Goal: Book appointment/travel/reservation

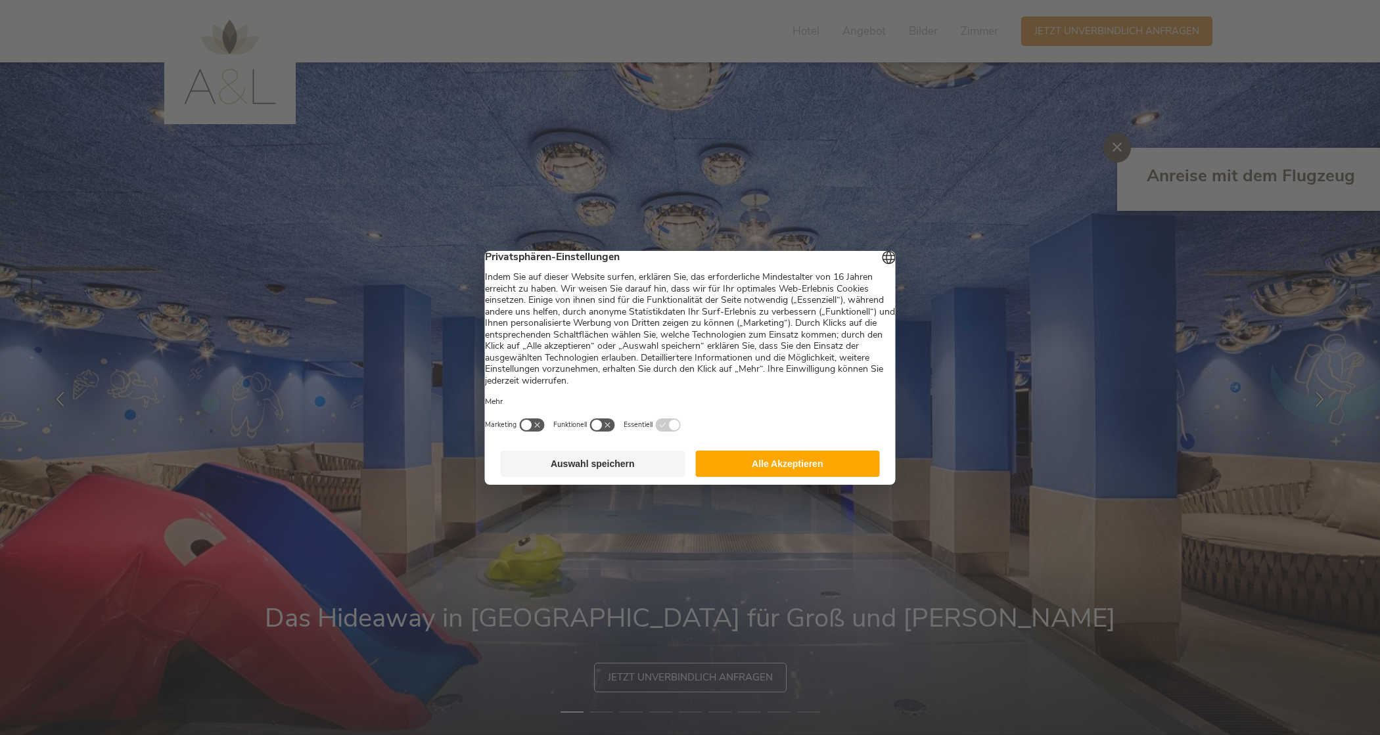
click at [628, 471] on button "Auswahl speichern" at bounding box center [593, 464] width 185 height 26
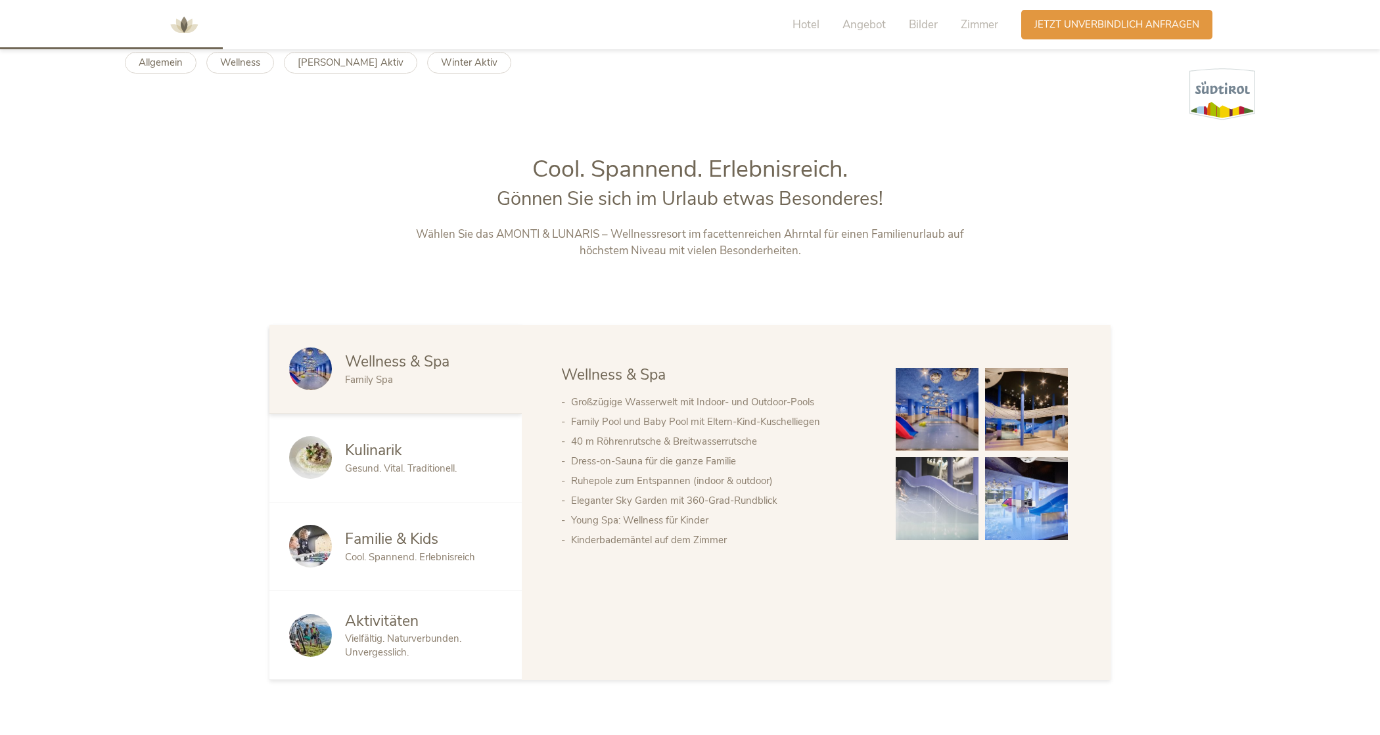
scroll to position [536, 0]
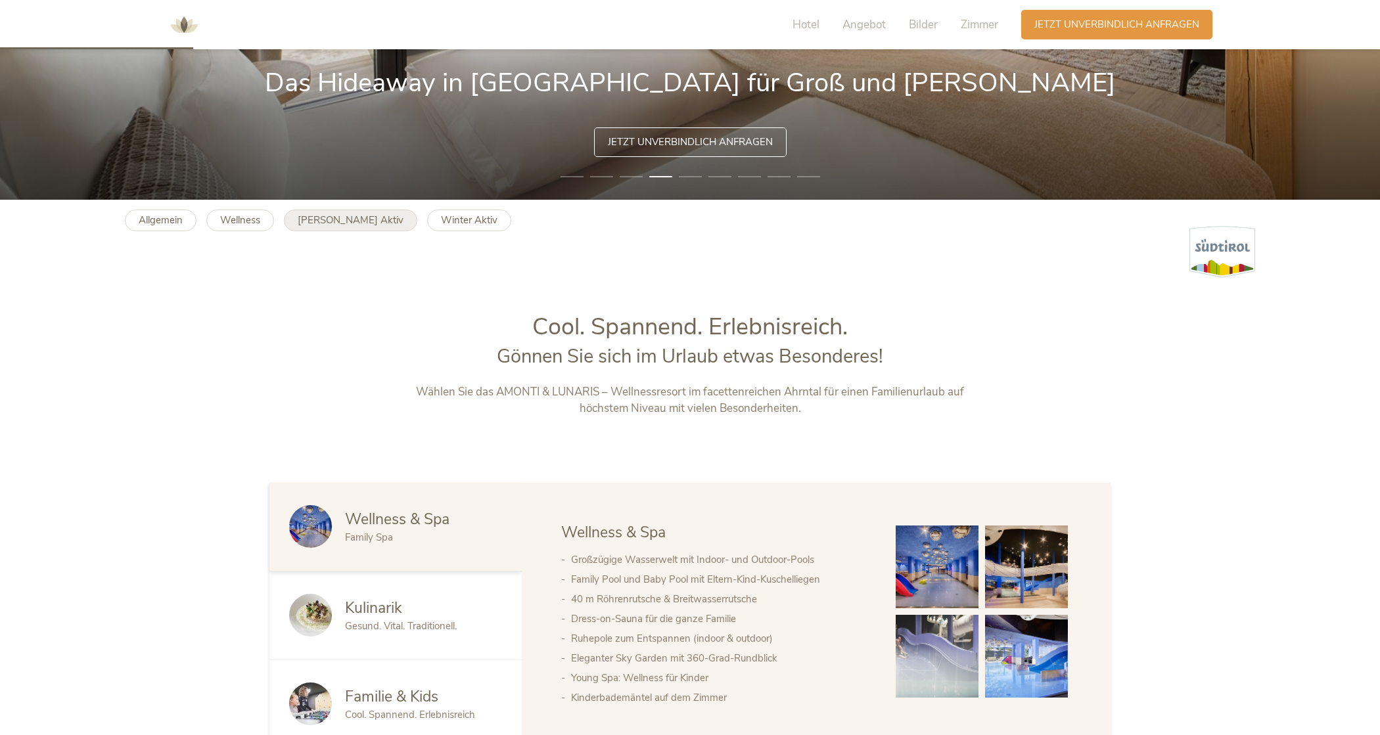
click at [346, 219] on b "[PERSON_NAME] Aktiv" at bounding box center [351, 220] width 106 height 13
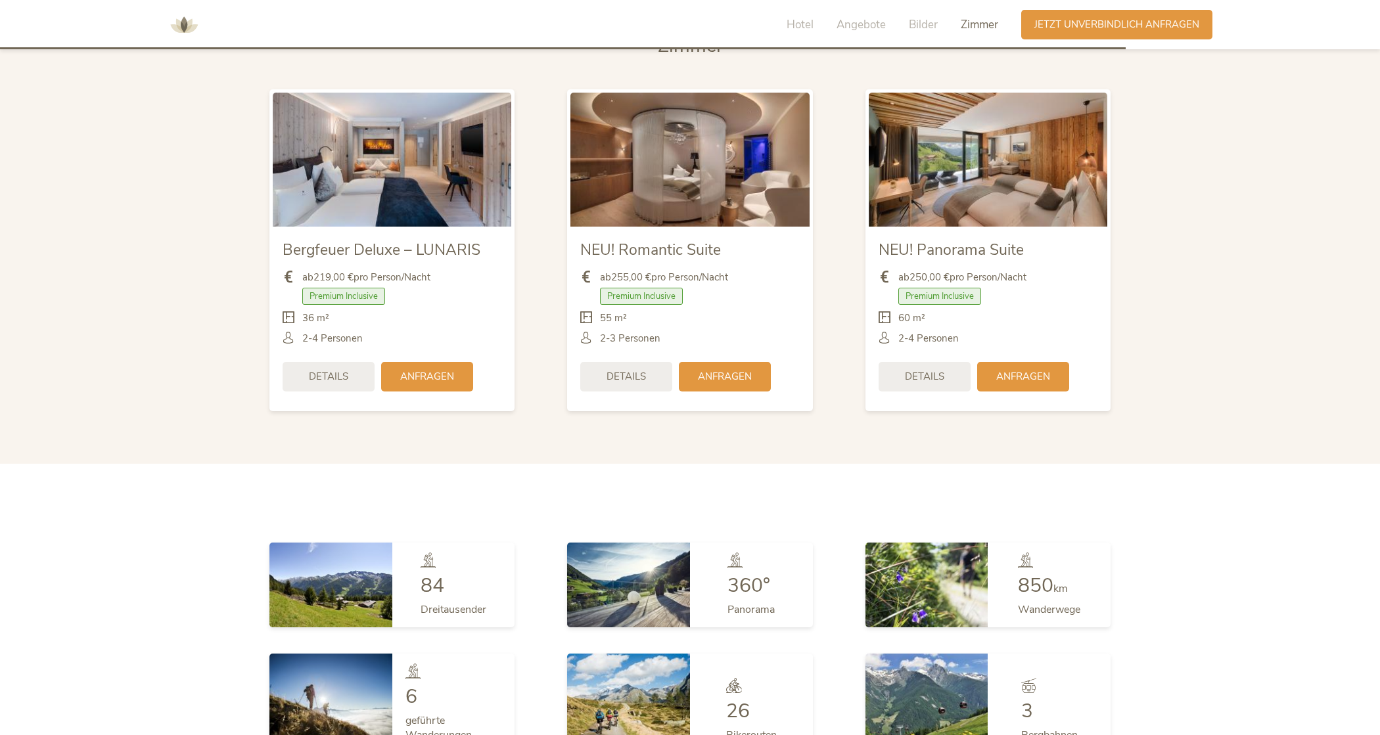
scroll to position [3431, 0]
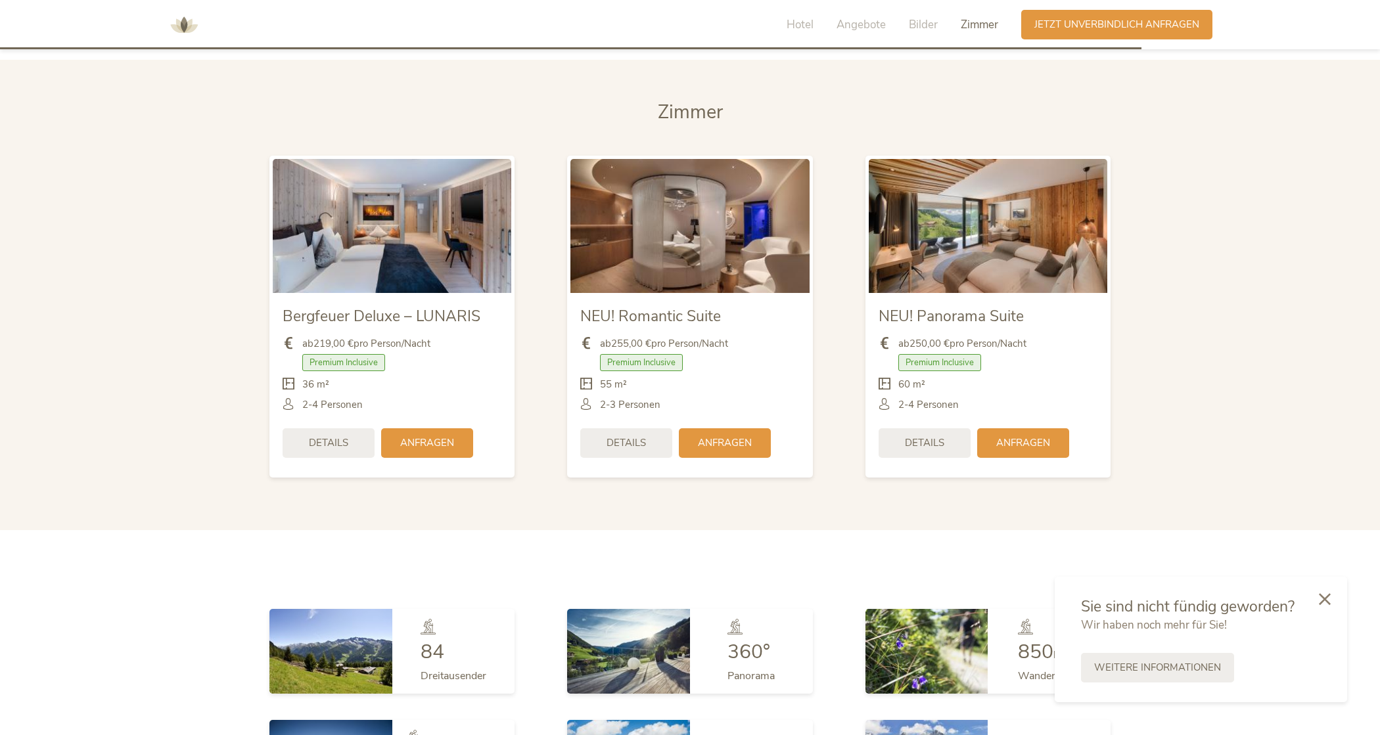
click at [248, 227] on div "Bergfeuer Deluxe – LUNARIS ab 219,00 € pro Person/Nacht Premium Inclusive" at bounding box center [392, 317] width 298 height 349
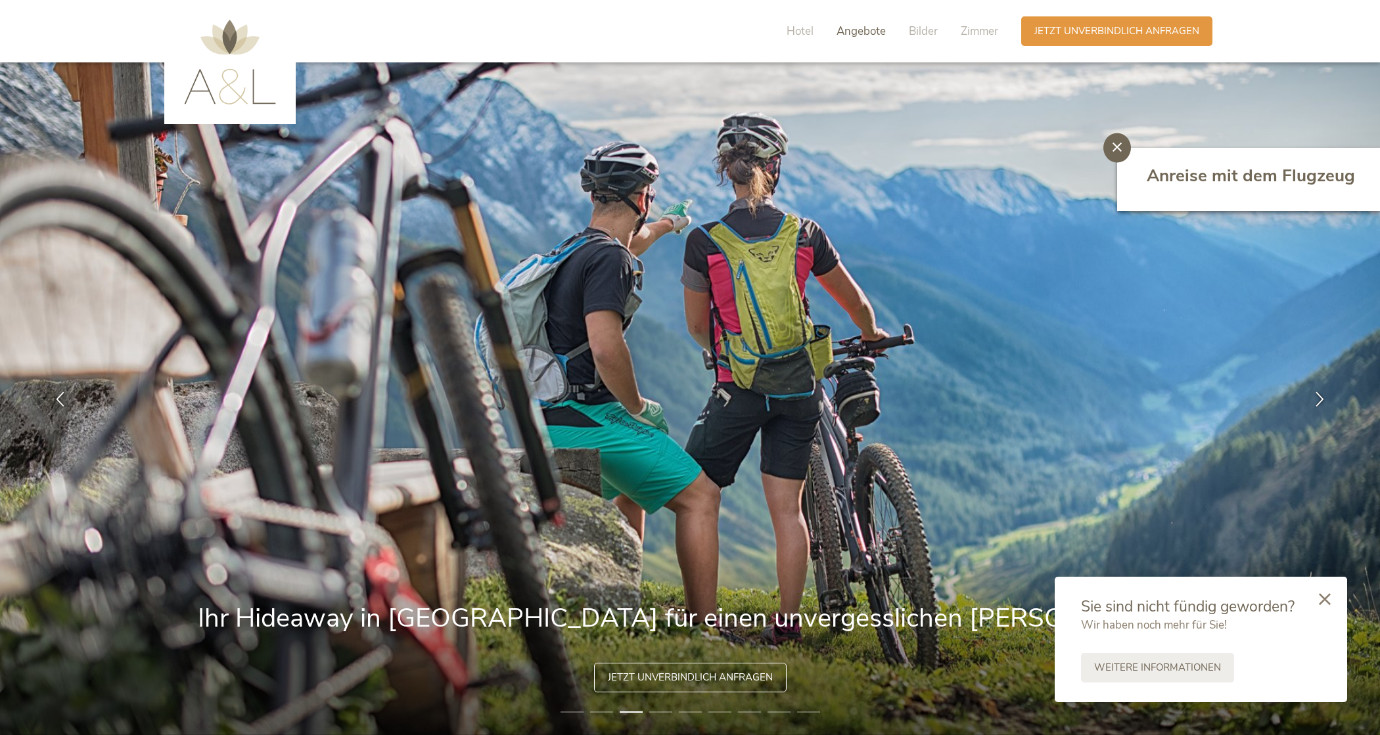
scroll to position [0, 0]
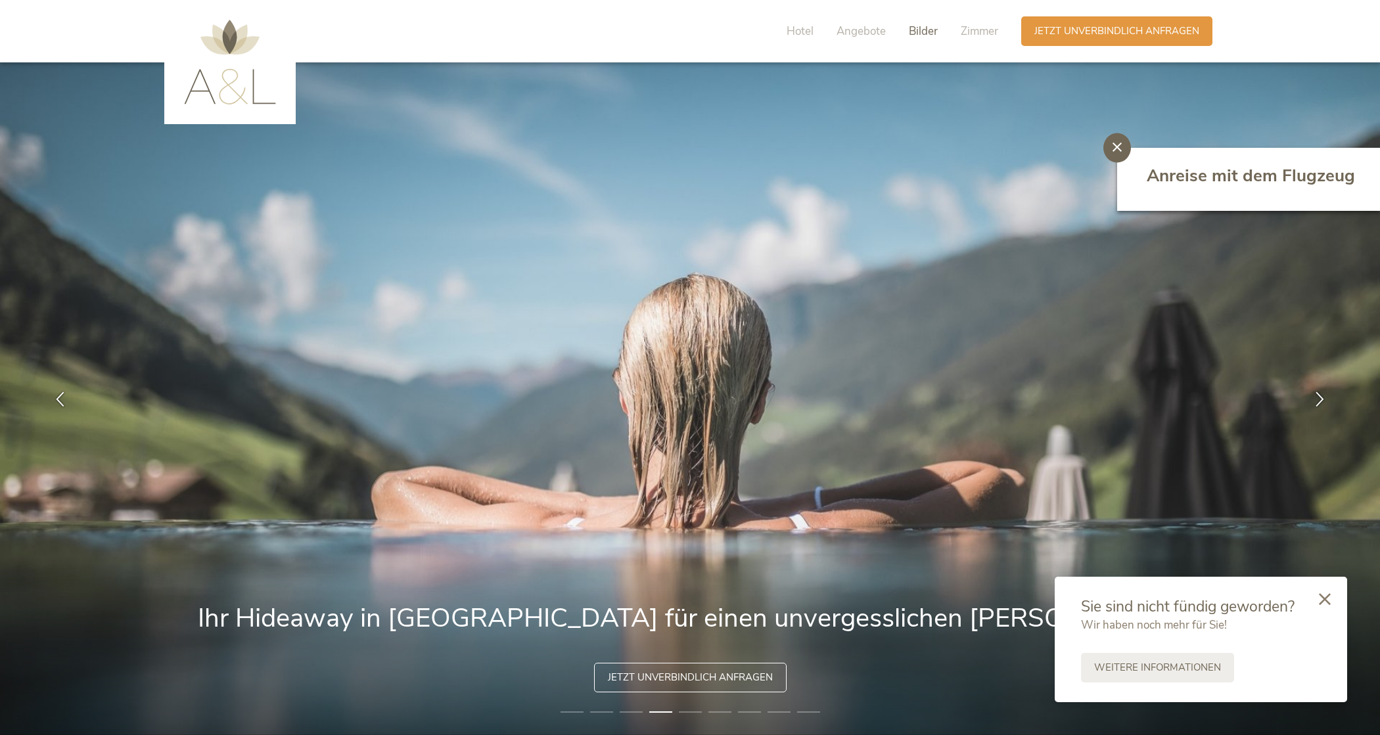
click at [918, 30] on span "Bilder" at bounding box center [923, 31] width 29 height 15
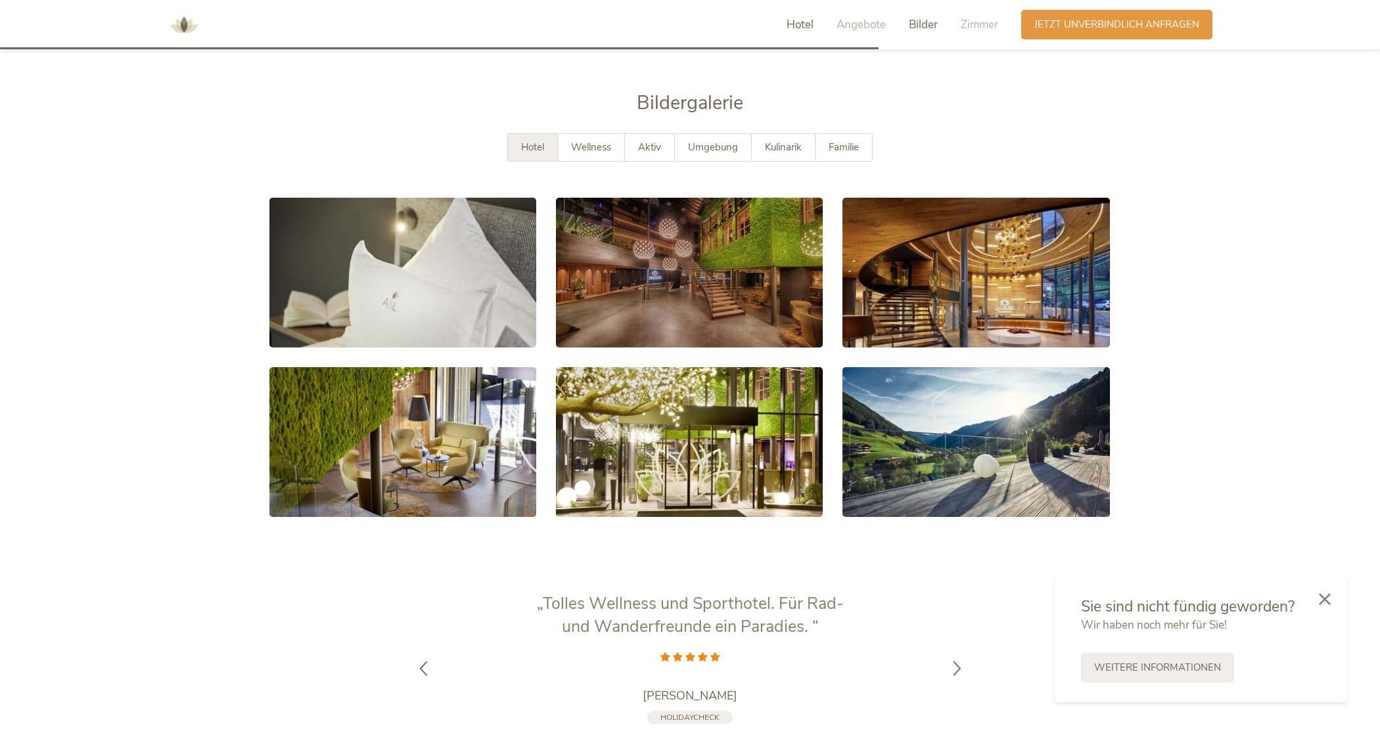
click at [806, 30] on span "Hotel" at bounding box center [800, 24] width 27 height 15
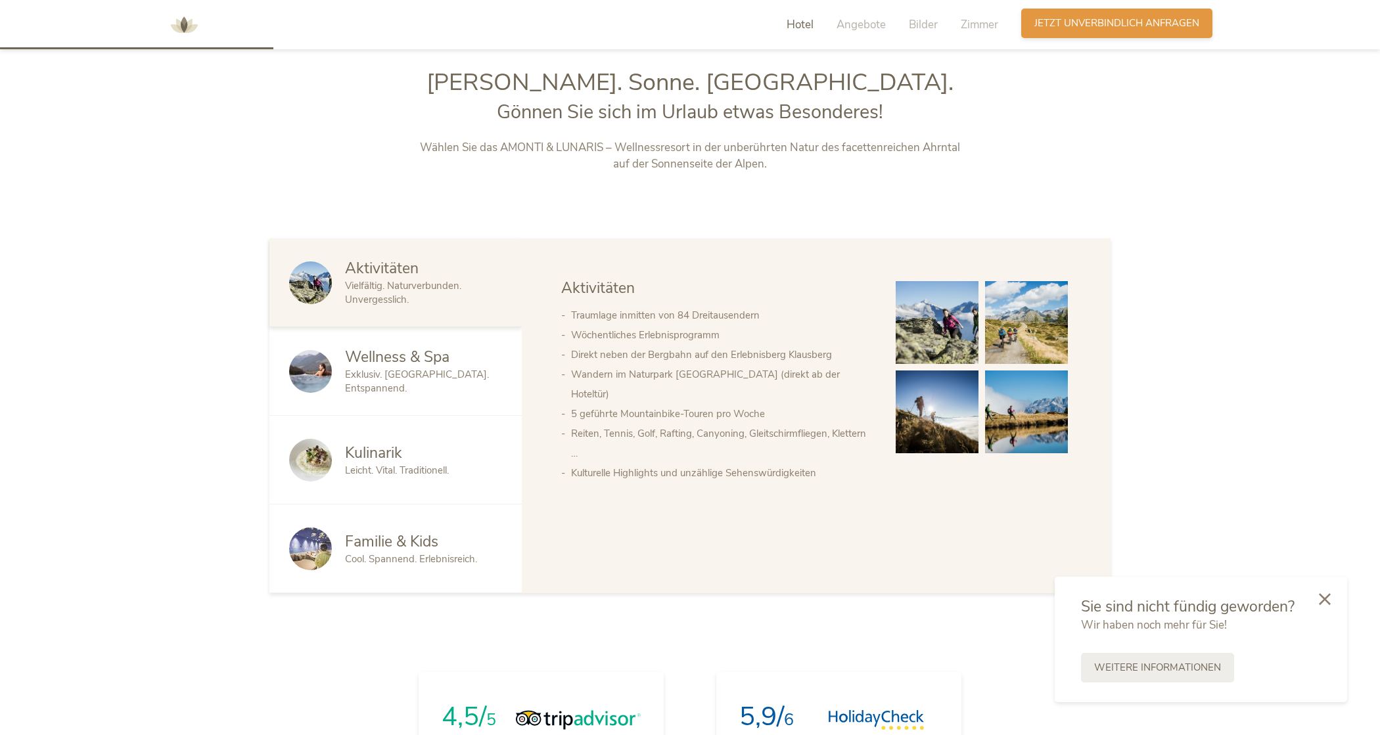
click at [1082, 21] on span "Jetzt unverbindlich anfragen" at bounding box center [1116, 23] width 165 height 14
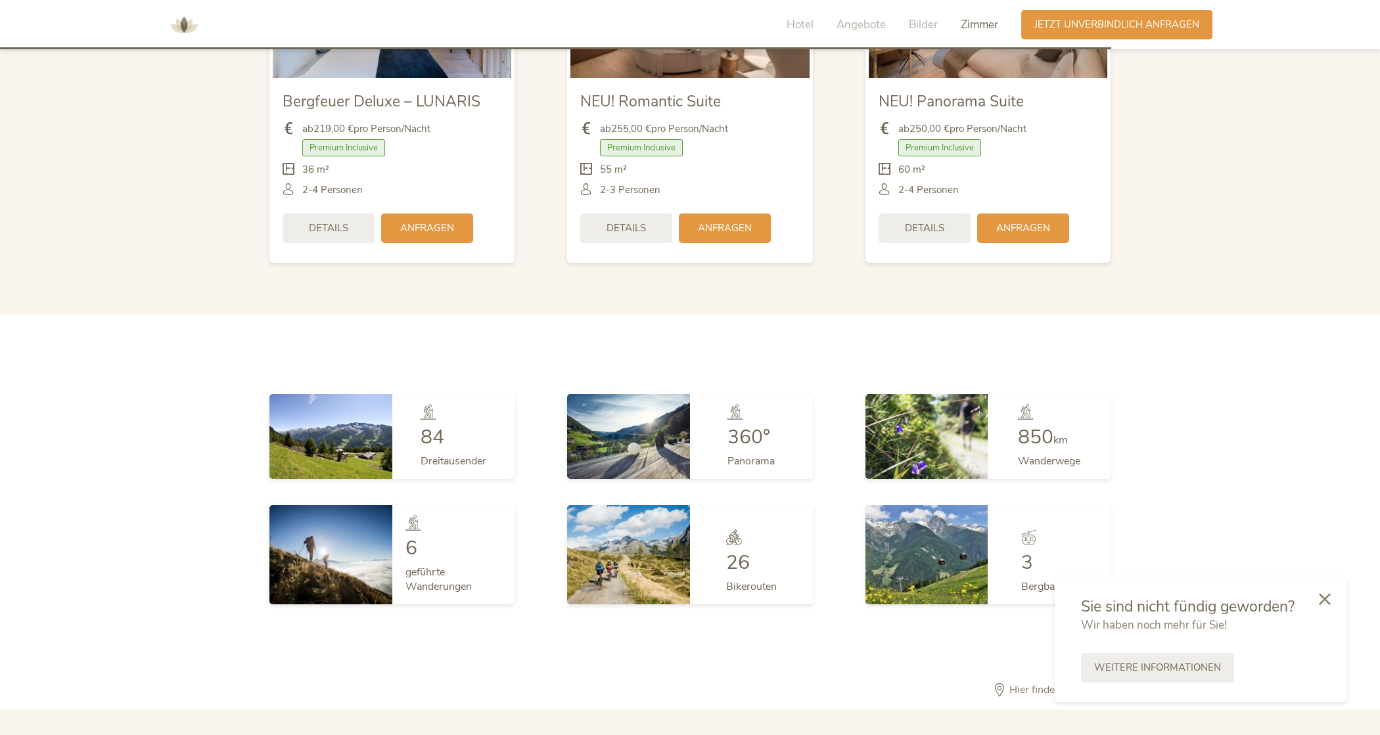
scroll to position [3942, 0]
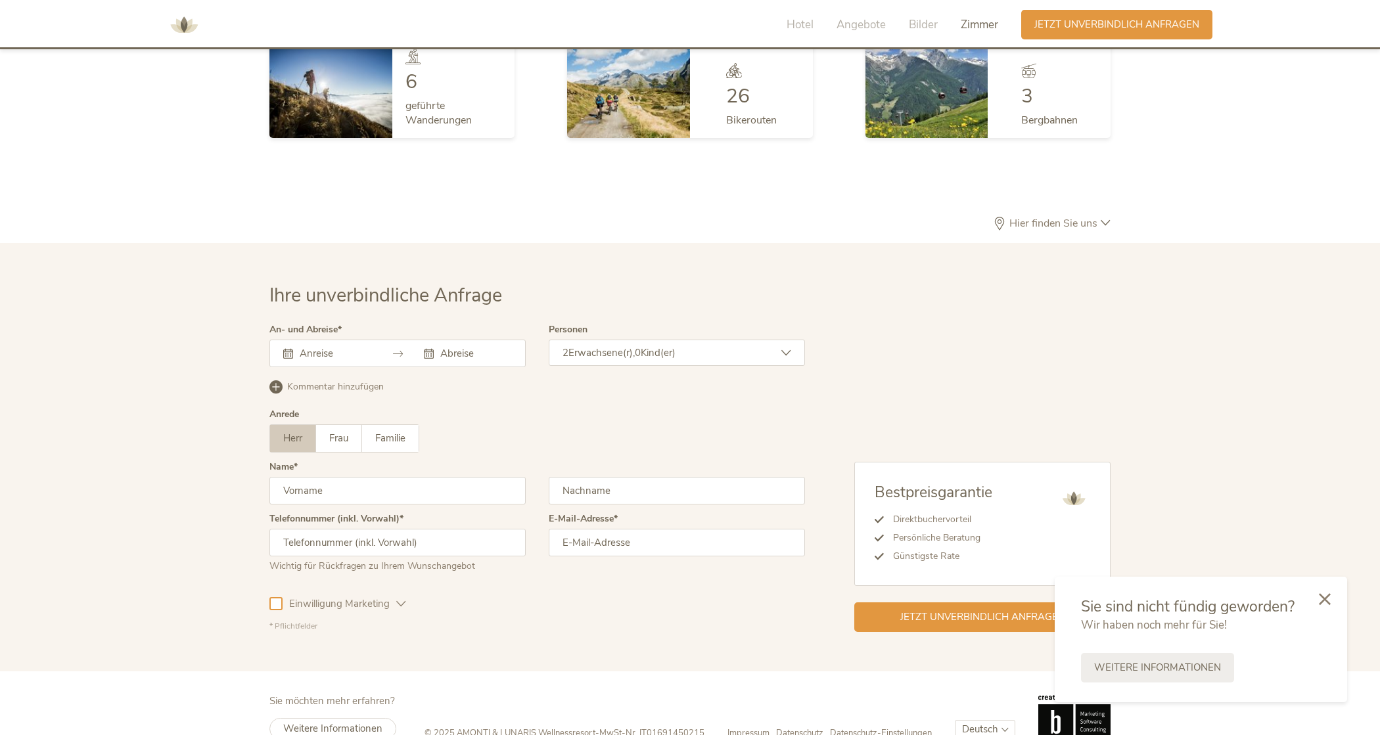
click at [322, 347] on input "text" at bounding box center [333, 353] width 75 height 13
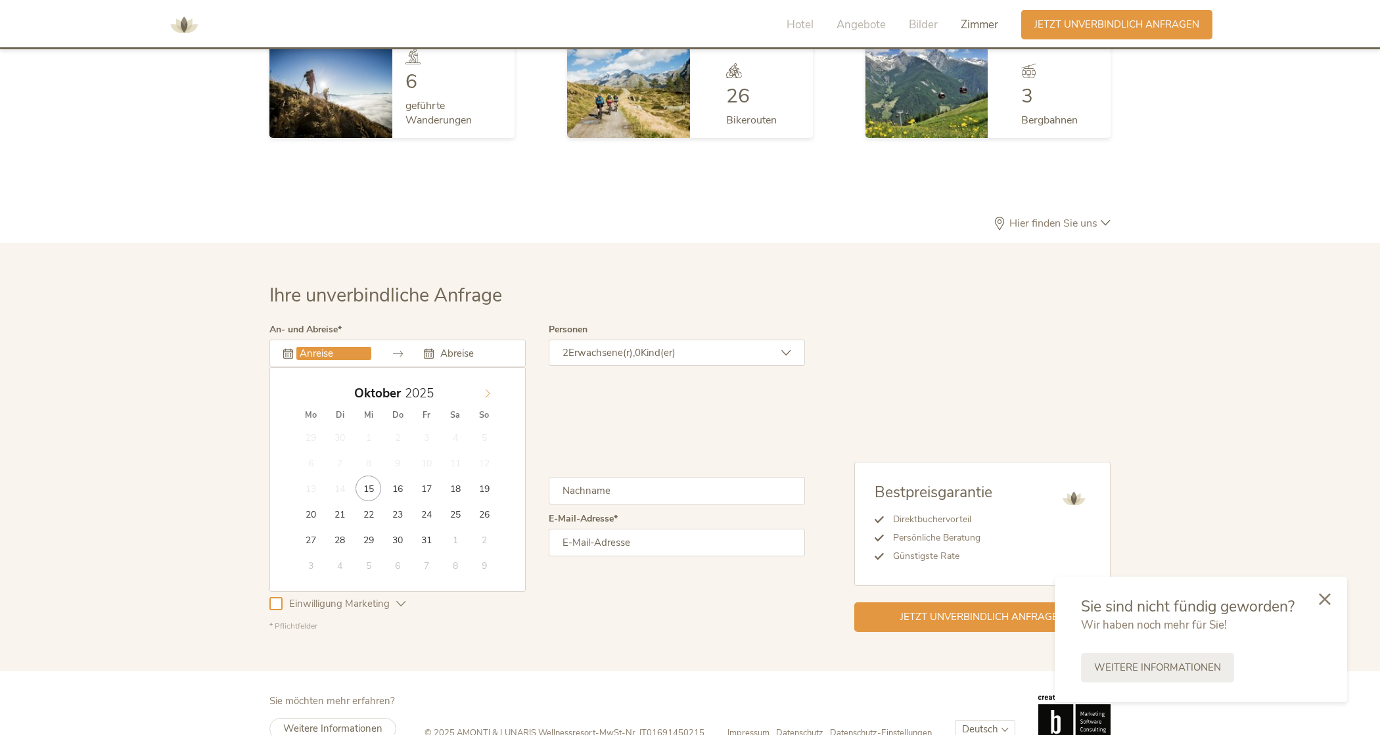
click at [491, 389] on icon at bounding box center [487, 393] width 9 height 9
type input "2026"
click at [491, 389] on icon at bounding box center [487, 393] width 9 height 9
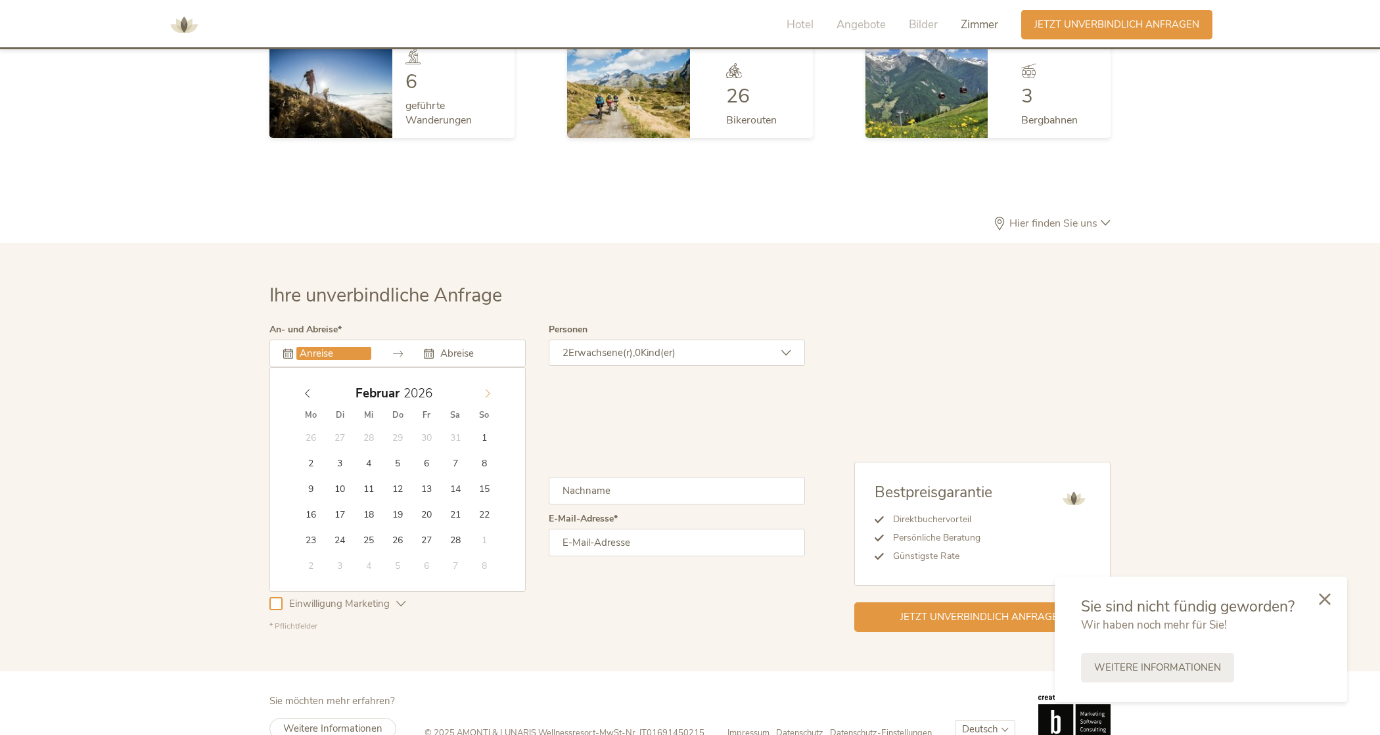
click at [491, 389] on icon at bounding box center [487, 393] width 9 height 9
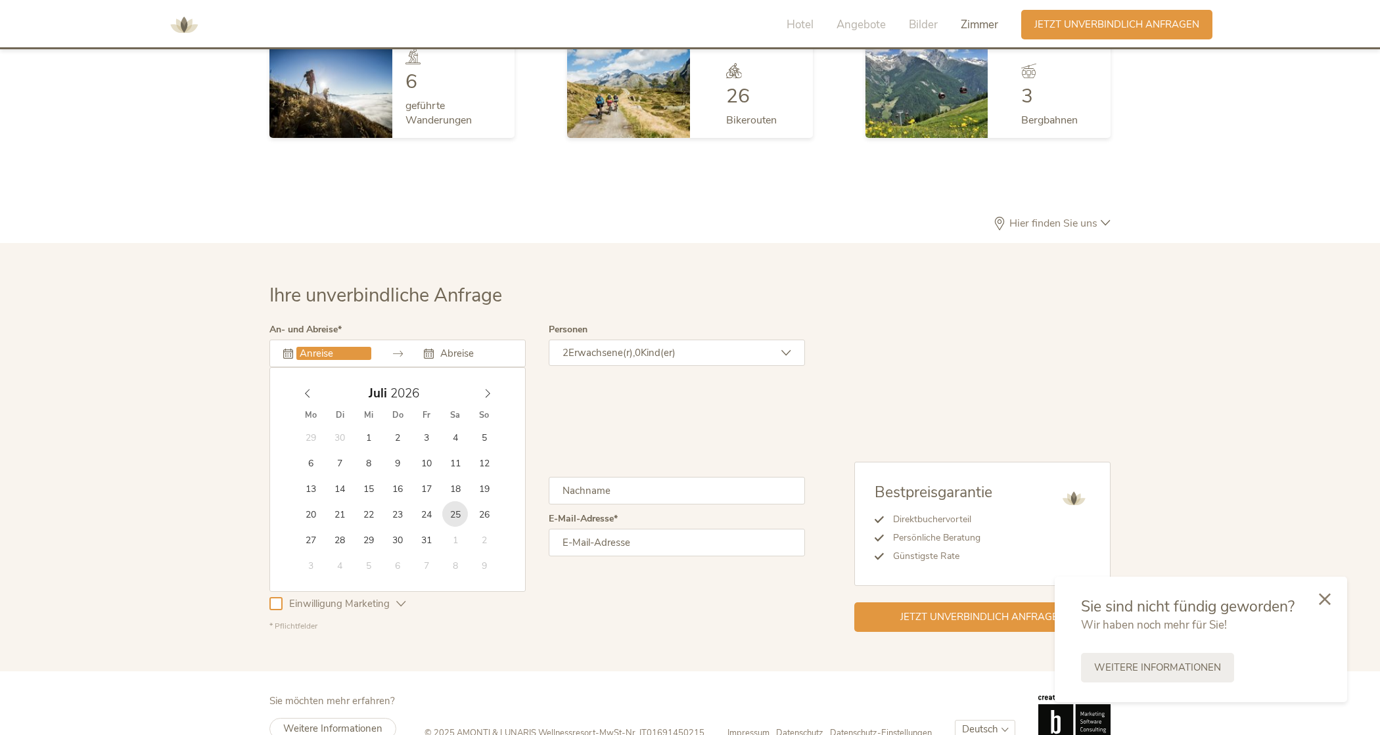
type input "[DATE]"
type input "2026"
click at [486, 389] on icon at bounding box center [487, 393] width 9 height 9
type input "[DATE]"
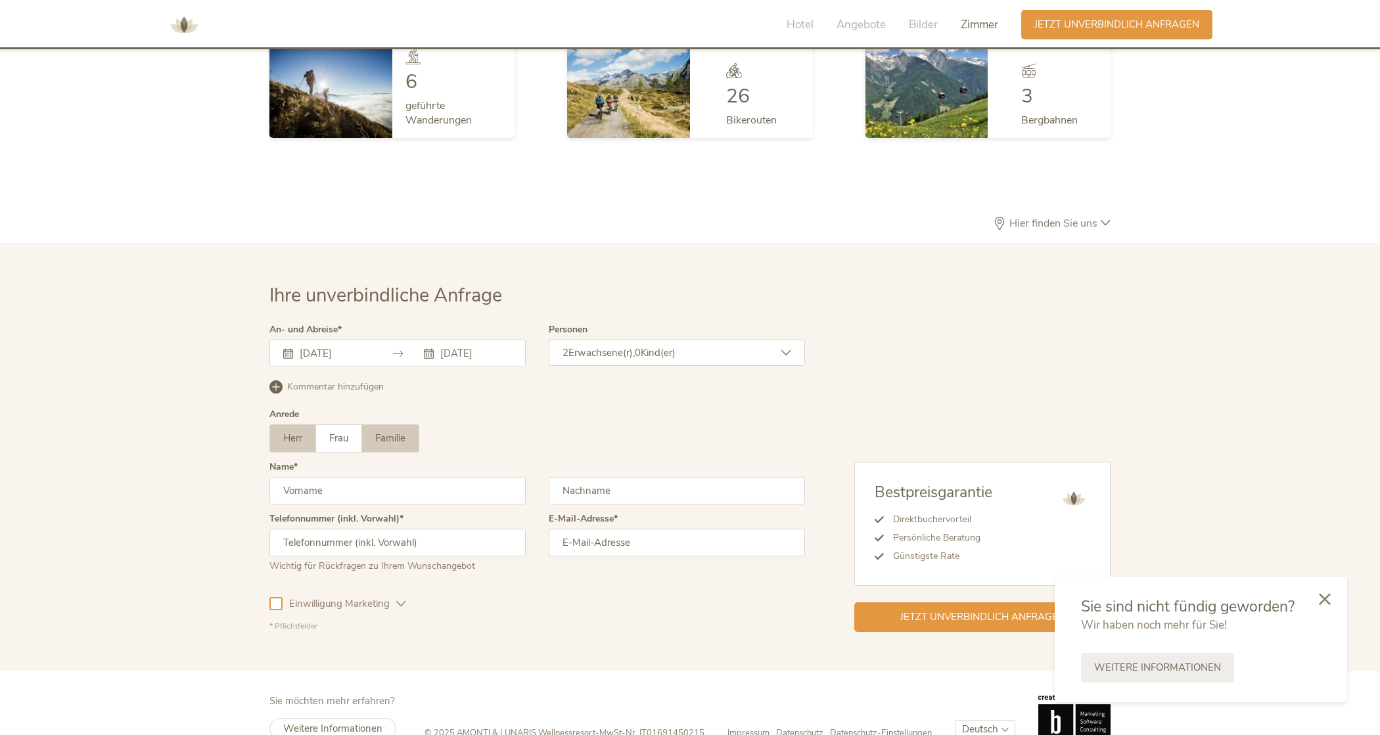
click at [401, 432] on span "Familie" at bounding box center [390, 438] width 30 height 13
type input "J"
type input "[PERSON_NAME]"
type input "00491715462259"
type input "[EMAIL_ADDRESS][DOMAIN_NAME]"
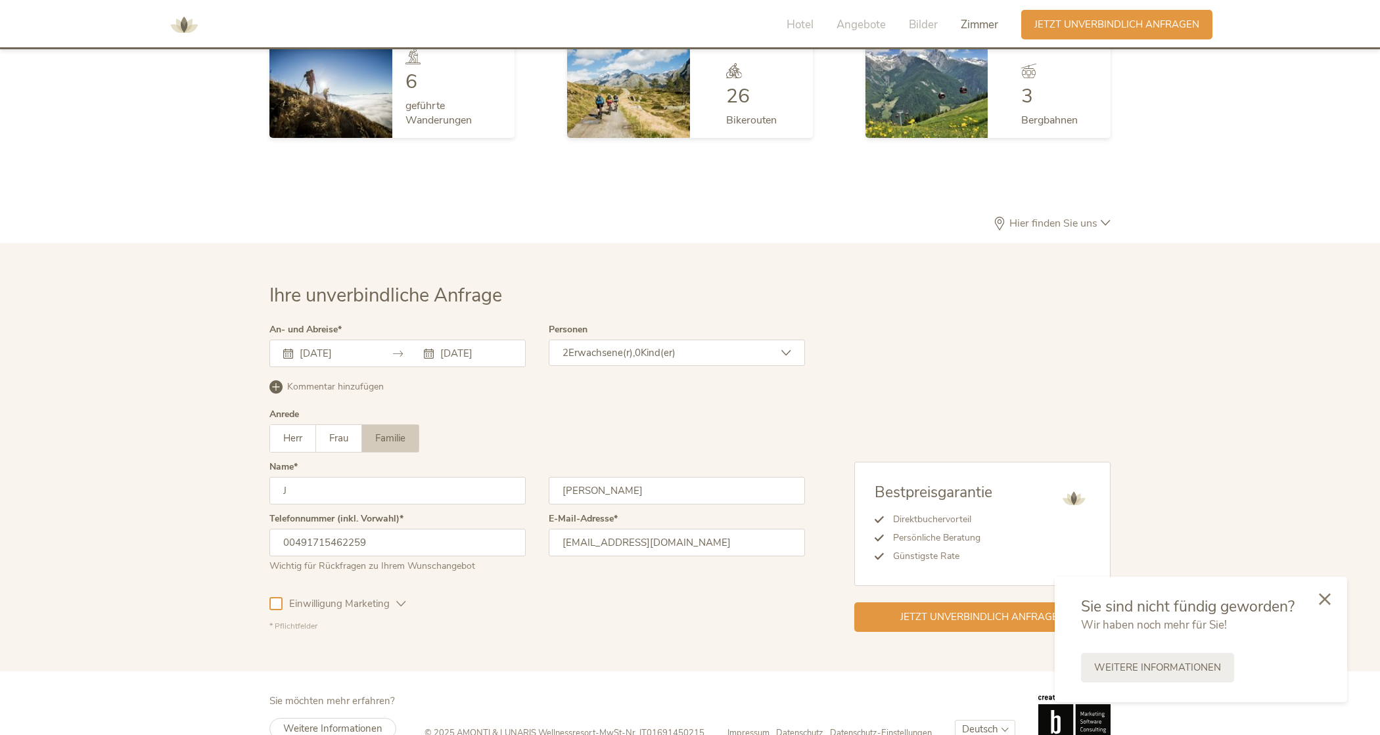
click at [641, 346] on span "0" at bounding box center [638, 352] width 6 height 13
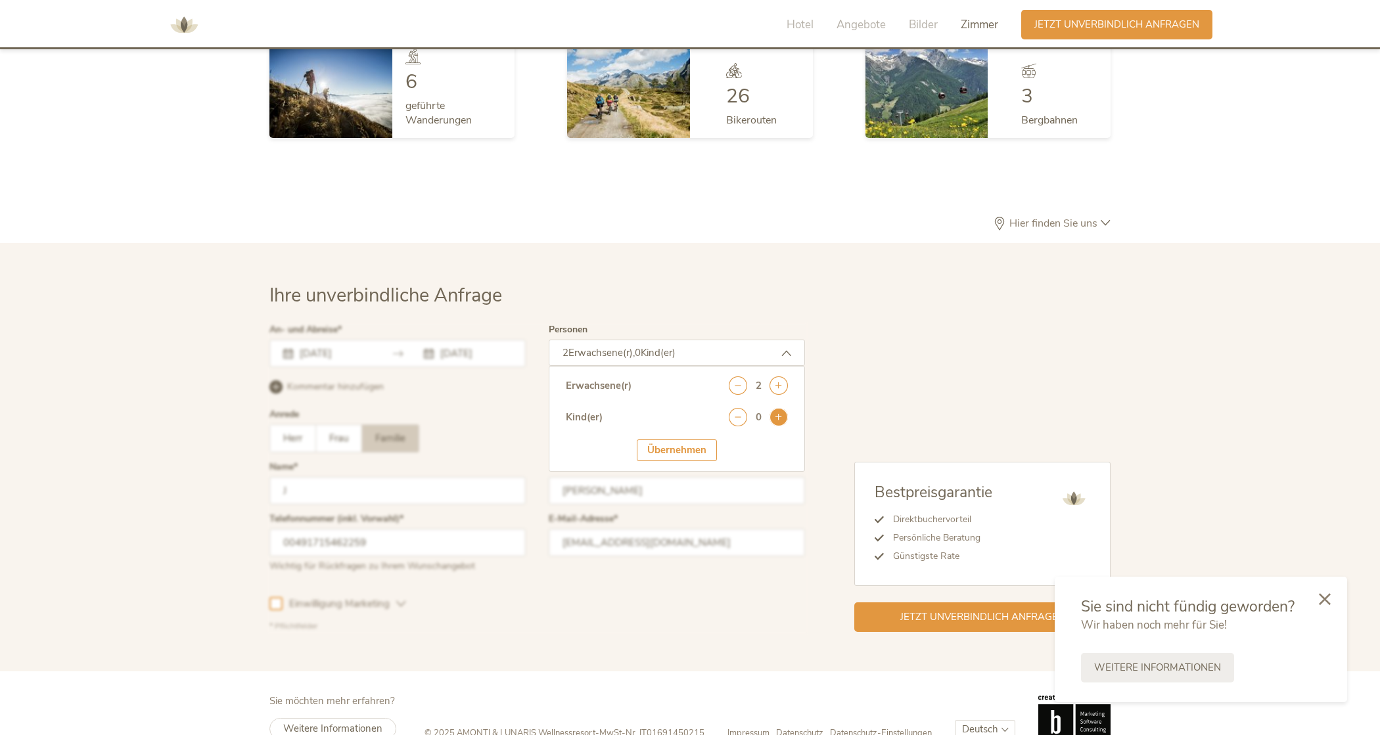
click at [783, 408] on icon at bounding box center [779, 417] width 18 height 18
click at [781, 408] on icon at bounding box center [779, 417] width 18 height 18
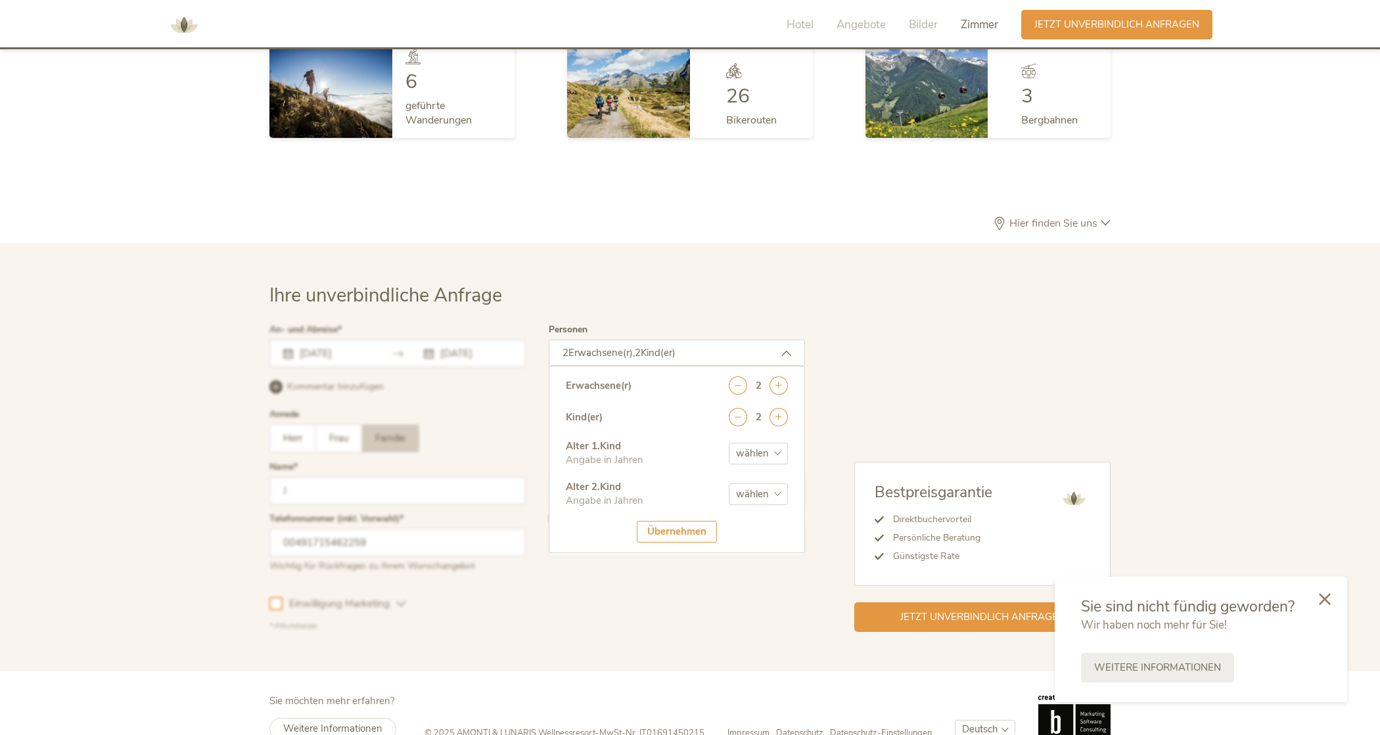
select select "7"
select select "9"
click at [678, 521] on div "Übernehmen" at bounding box center [677, 532] width 80 height 22
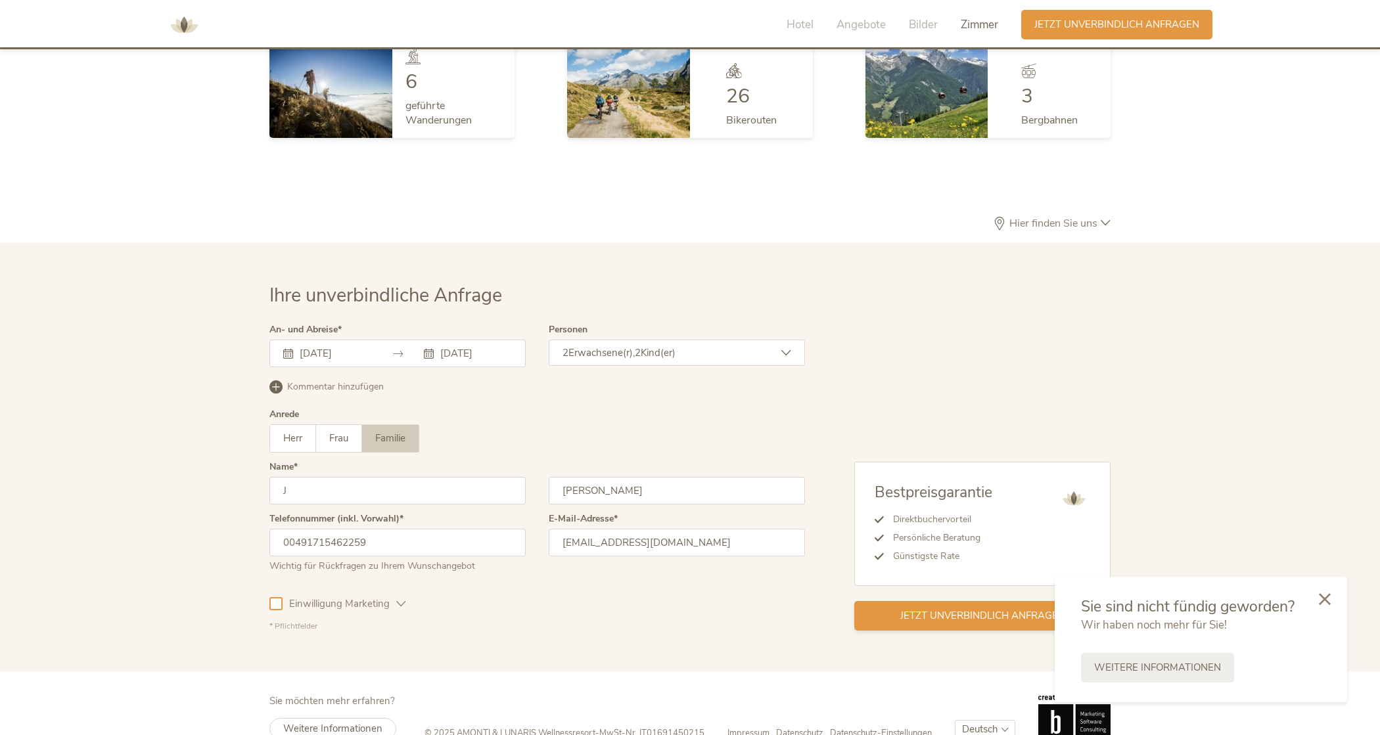
click at [977, 609] on span "Jetzt unverbindlich anfragen" at bounding box center [982, 616] width 165 height 14
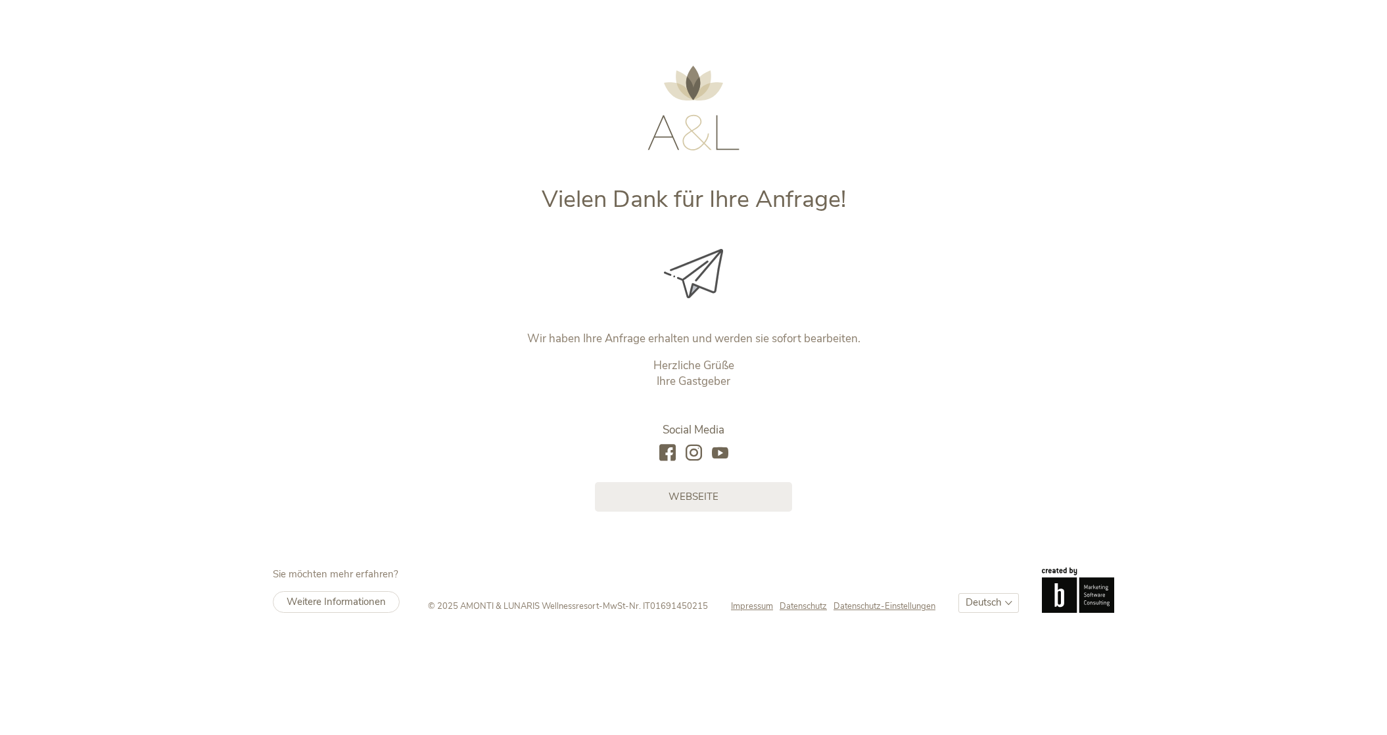
click at [697, 451] on icon at bounding box center [693, 453] width 16 height 16
